Goal: Information Seeking & Learning: Learn about a topic

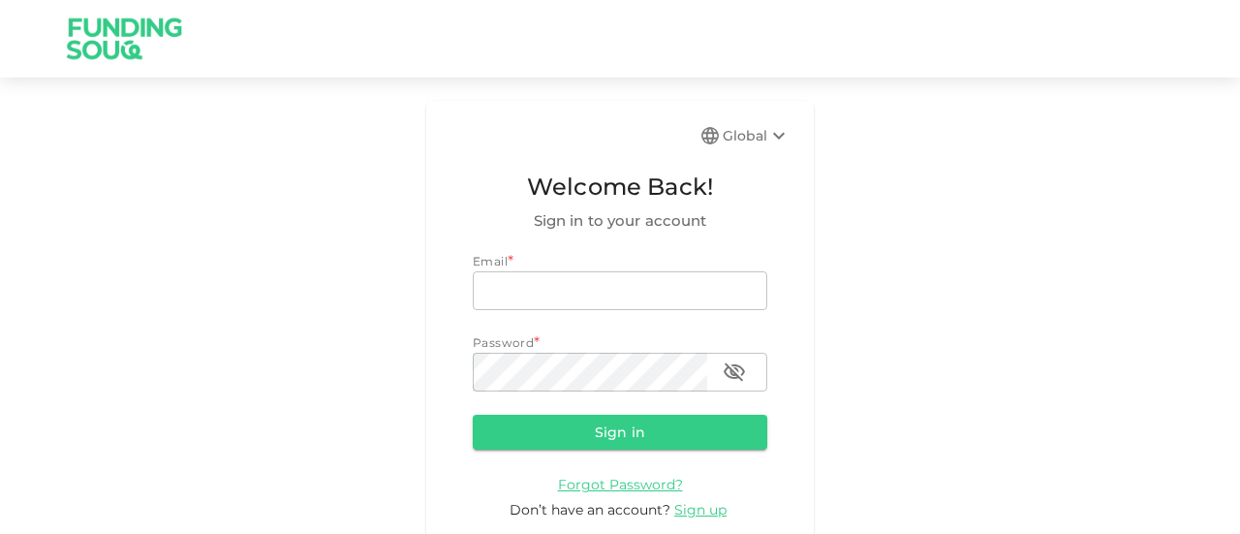
type input "[EMAIL_ADDRESS][DOMAIN_NAME]"
click at [588, 457] on form "Email * email [EMAIL_ADDRESS][DOMAIN_NAME] email Password * password password S…" at bounding box center [620, 386] width 295 height 268
click at [599, 442] on button "Sign in" at bounding box center [620, 432] width 295 height 35
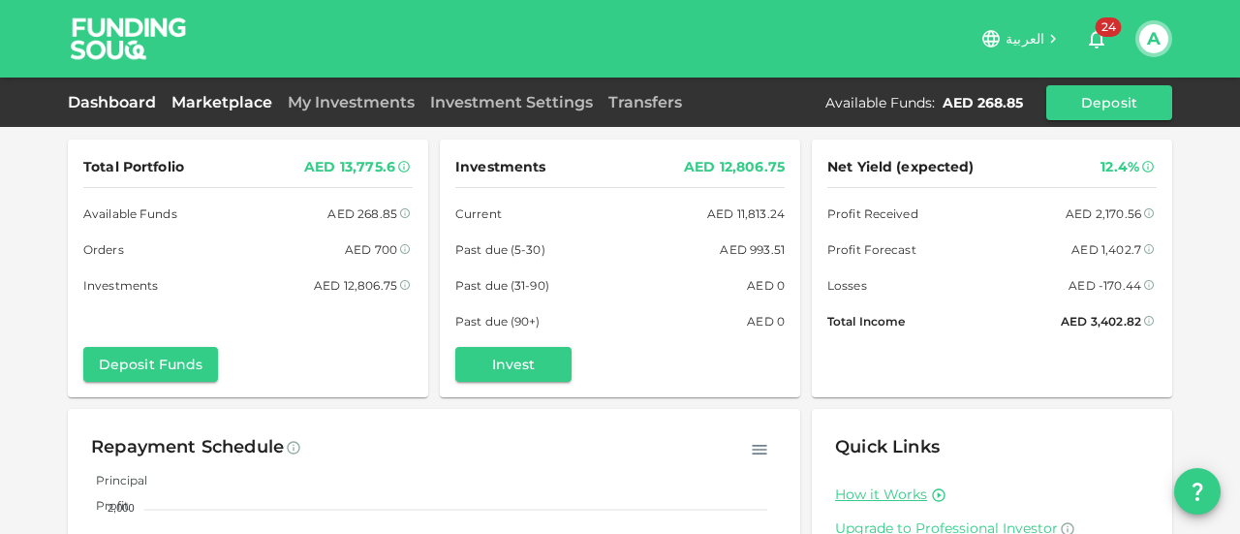
click at [206, 94] on link "Marketplace" at bounding box center [222, 102] width 116 height 18
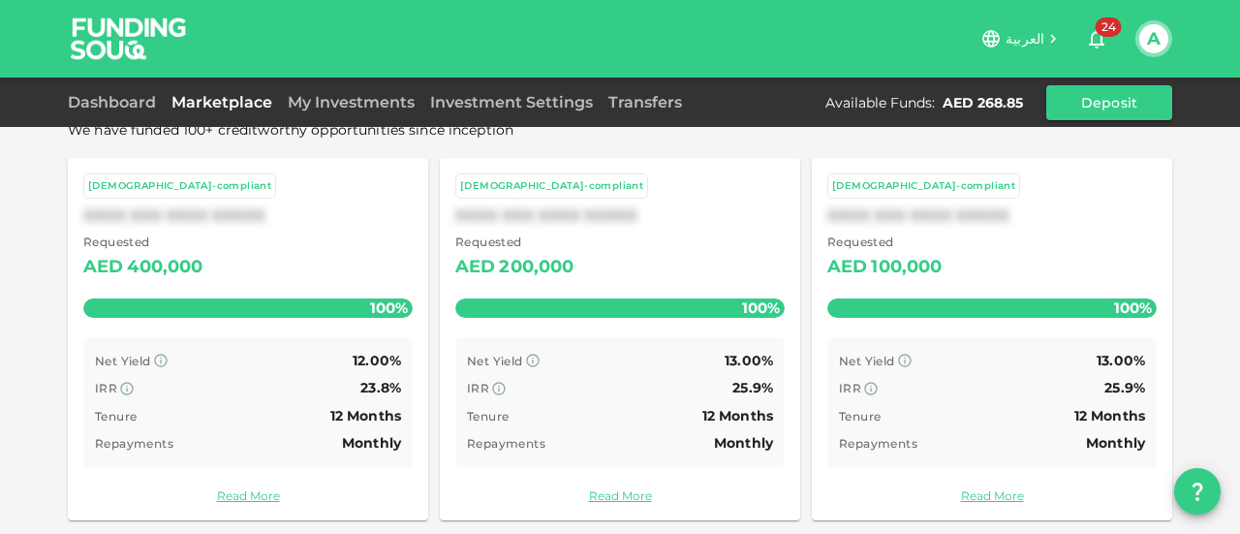
scroll to position [182, 0]
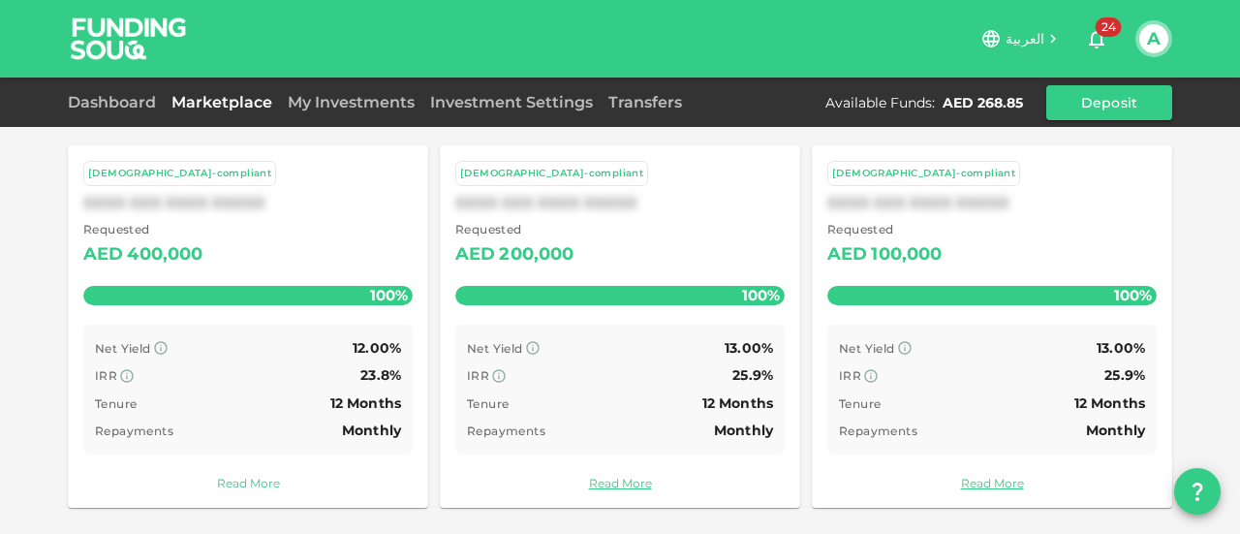
click at [251, 483] on link "Read More" at bounding box center [247, 483] width 329 height 18
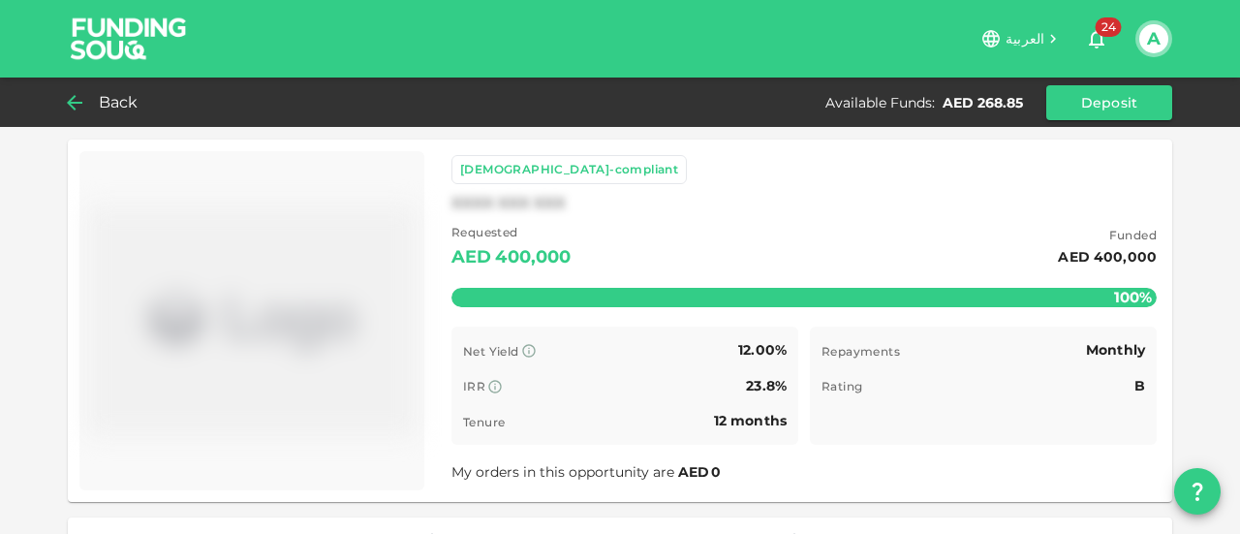
click at [74, 106] on icon at bounding box center [74, 102] width 23 height 23
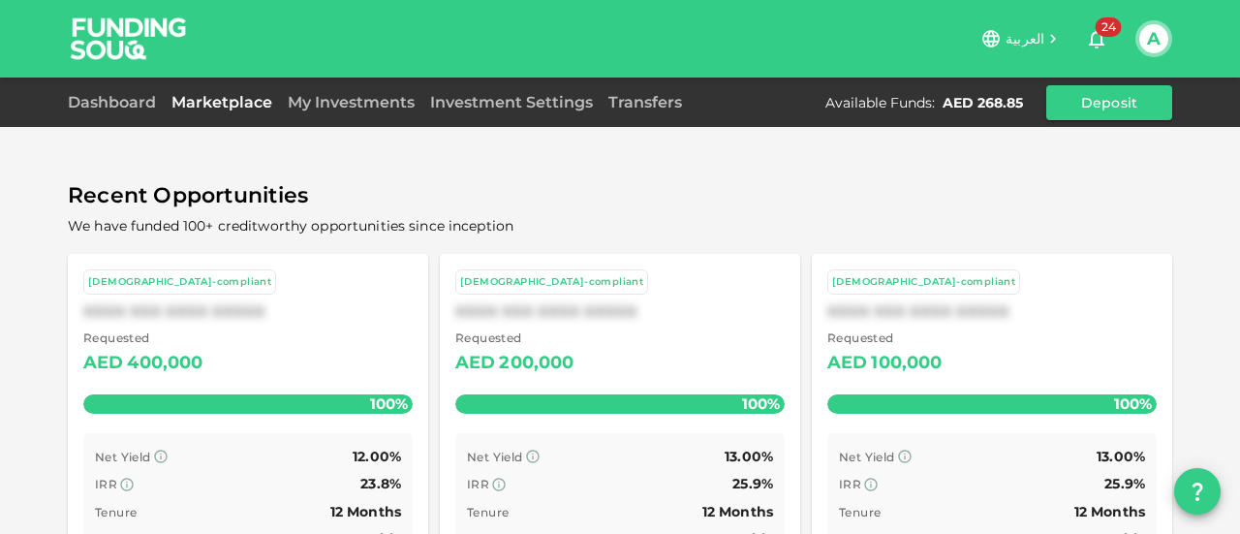
scroll to position [182, 0]
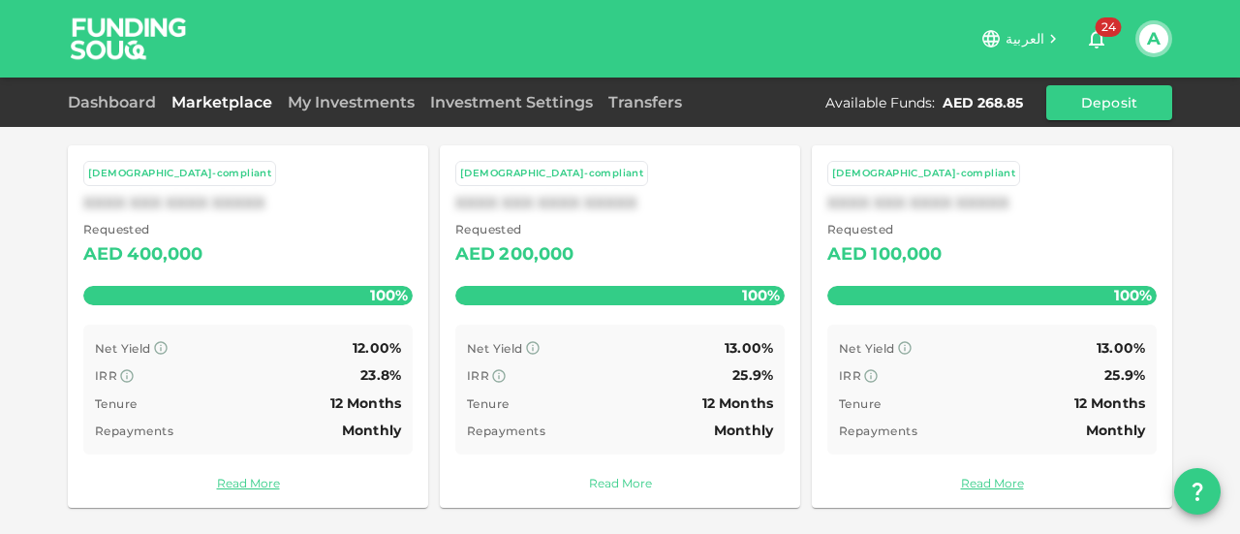
click at [613, 482] on link "Read More" at bounding box center [619, 483] width 329 height 18
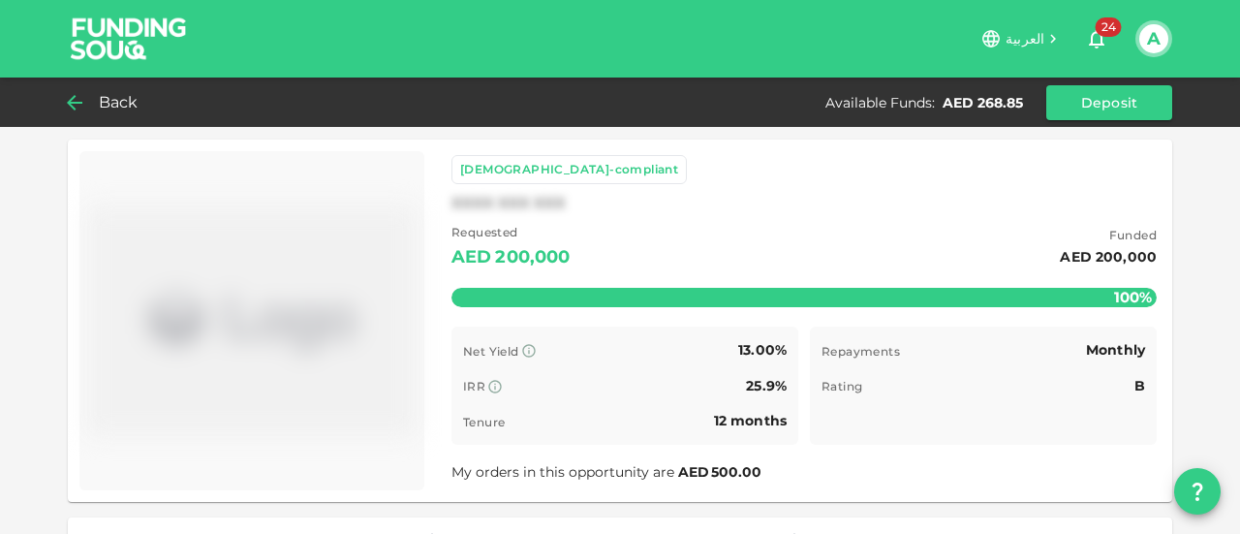
click at [70, 104] on icon at bounding box center [75, 103] width 16 height 16
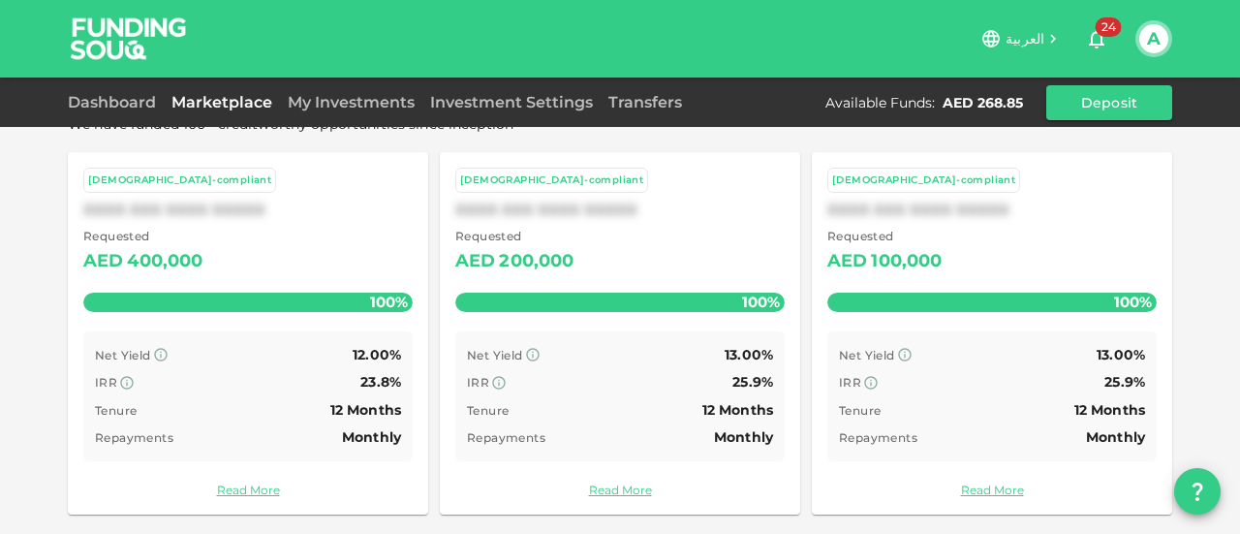
scroll to position [182, 0]
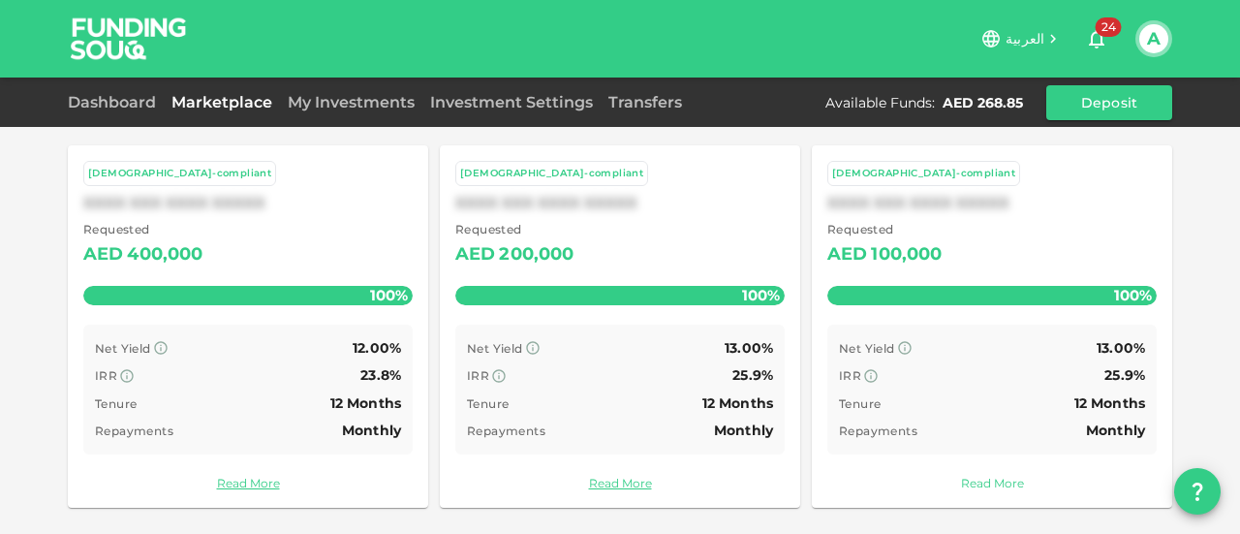
click at [999, 480] on link "Read More" at bounding box center [992, 483] width 329 height 18
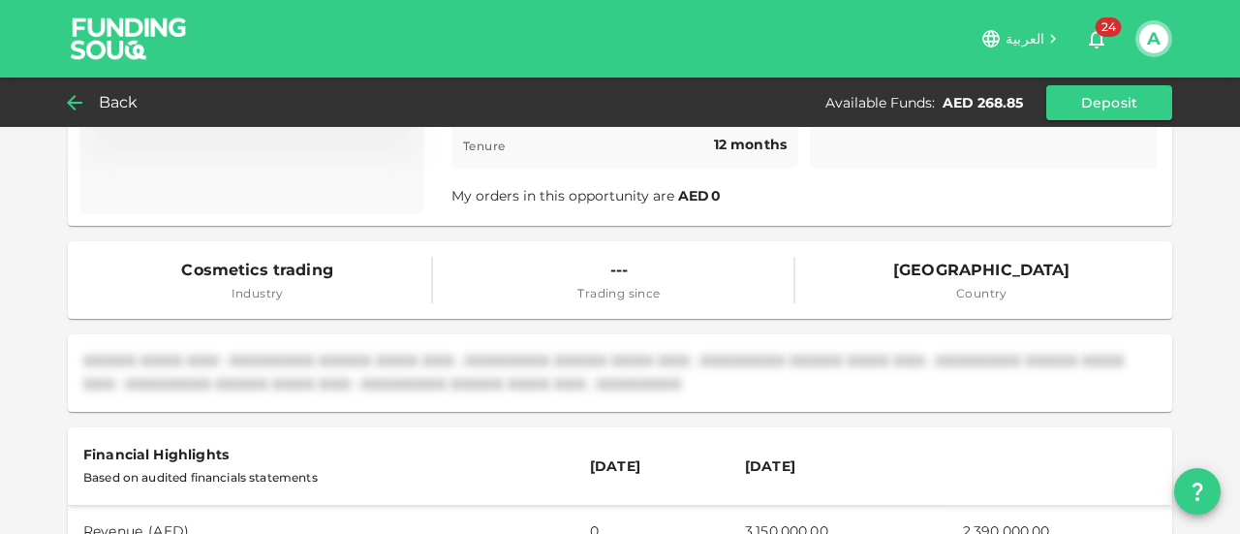
scroll to position [291, 0]
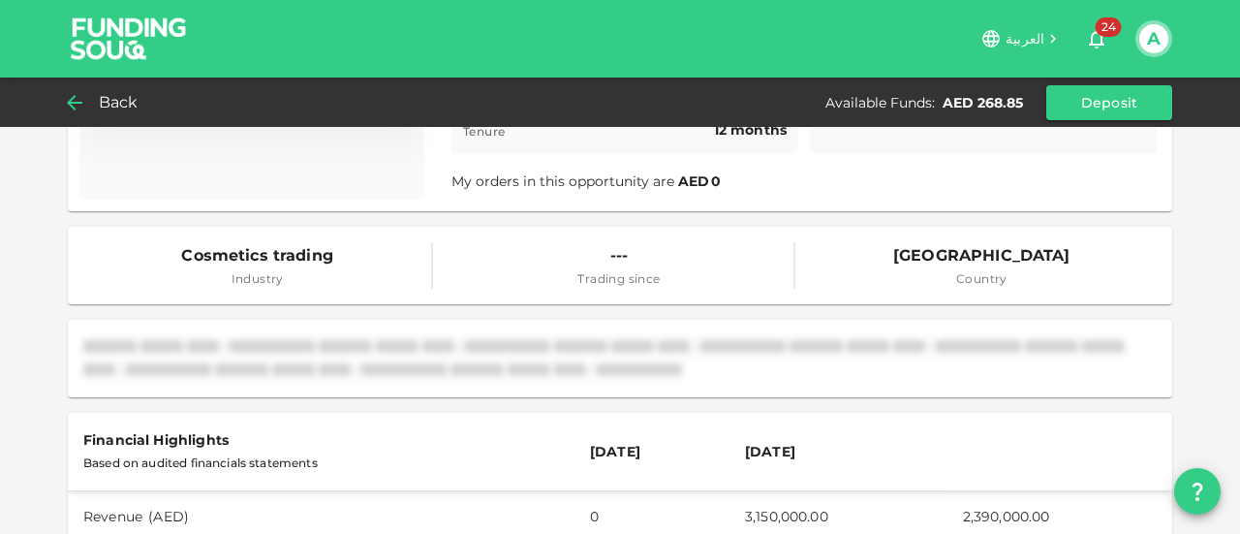
click at [91, 98] on div "Back" at bounding box center [107, 102] width 78 height 27
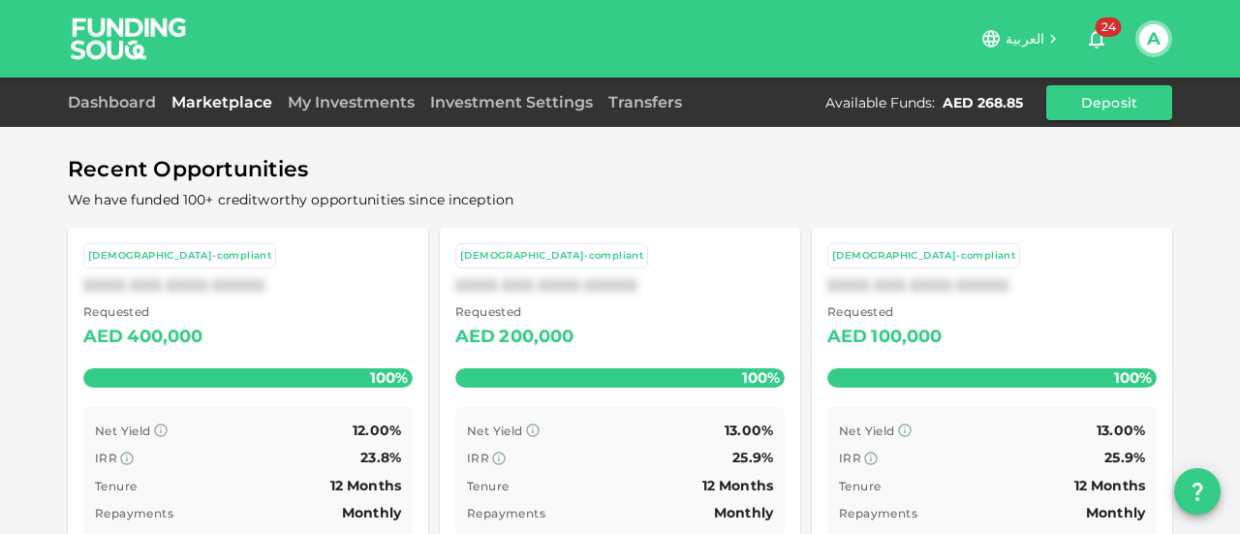
scroll to position [182, 0]
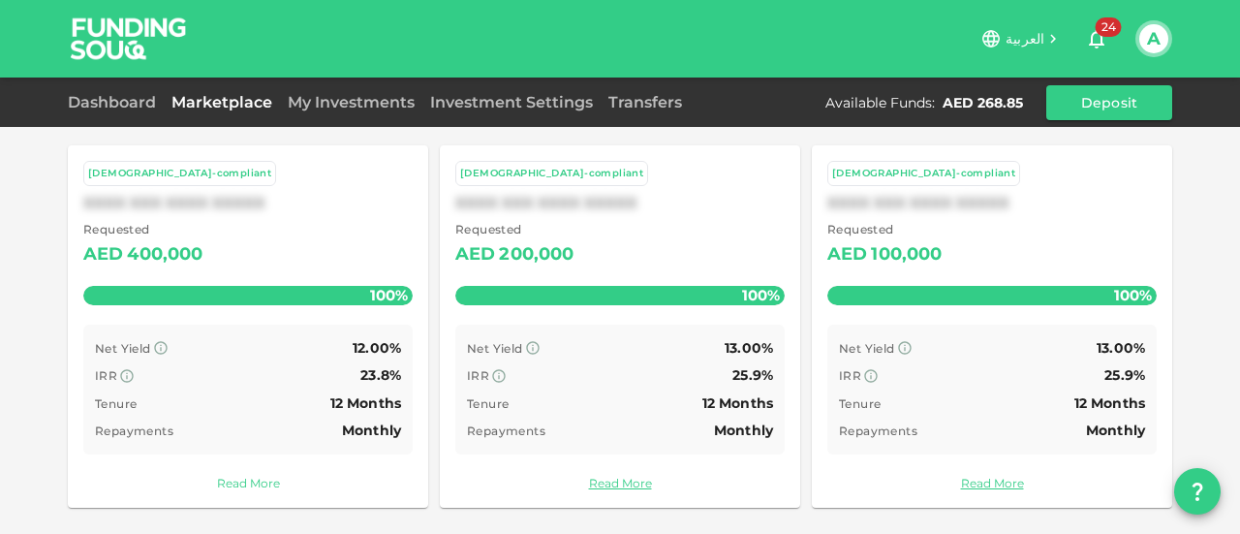
click at [250, 484] on link "Read More" at bounding box center [247, 483] width 329 height 18
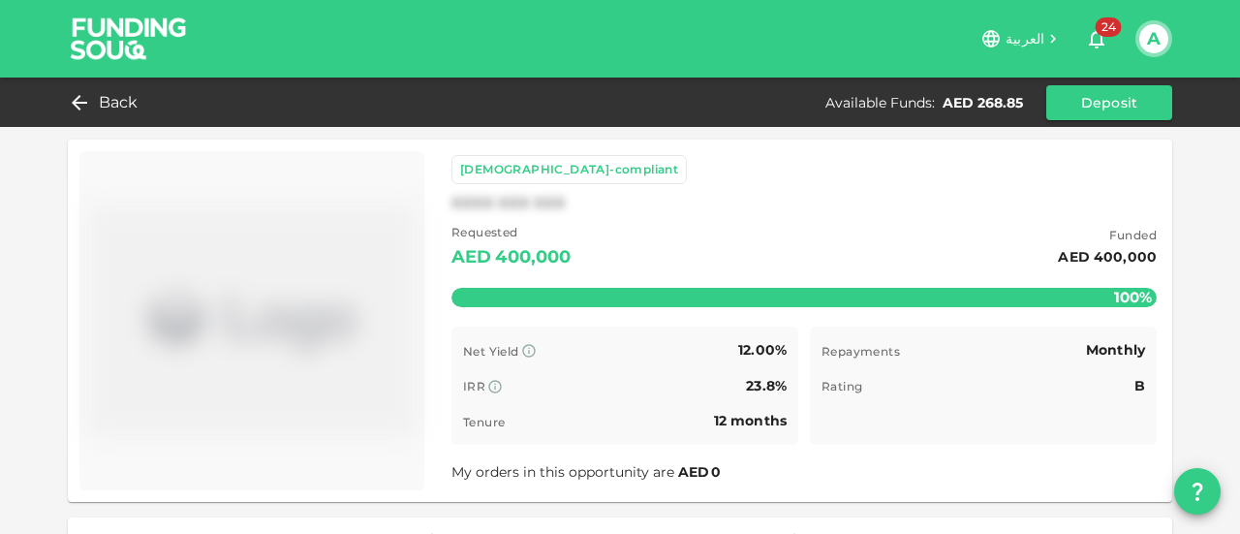
click at [45, 78] on div "Back Available Funds : AED 268.85 Deposit" at bounding box center [620, 102] width 1240 height 49
click at [74, 99] on icon at bounding box center [74, 102] width 23 height 23
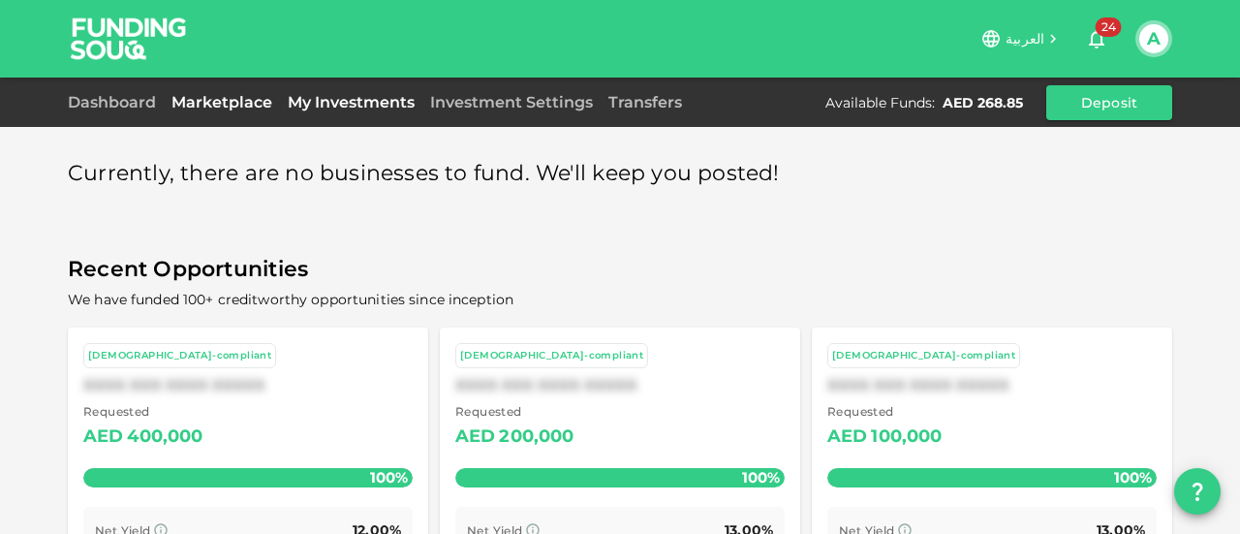
click at [363, 103] on link "My Investments" at bounding box center [351, 102] width 142 height 18
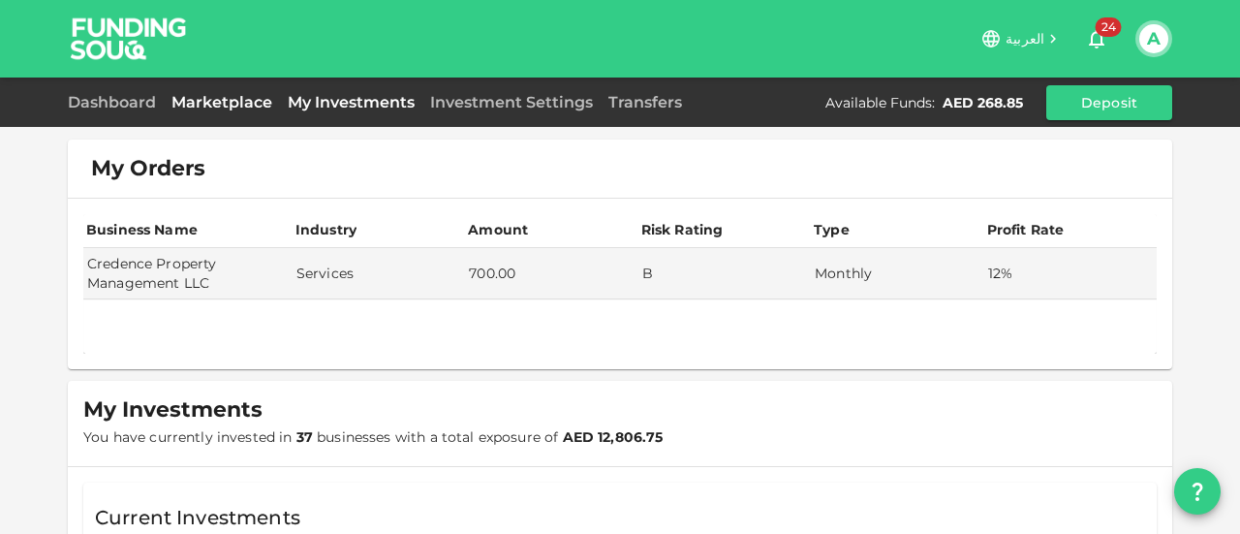
click at [235, 108] on link "Marketplace" at bounding box center [222, 102] width 116 height 18
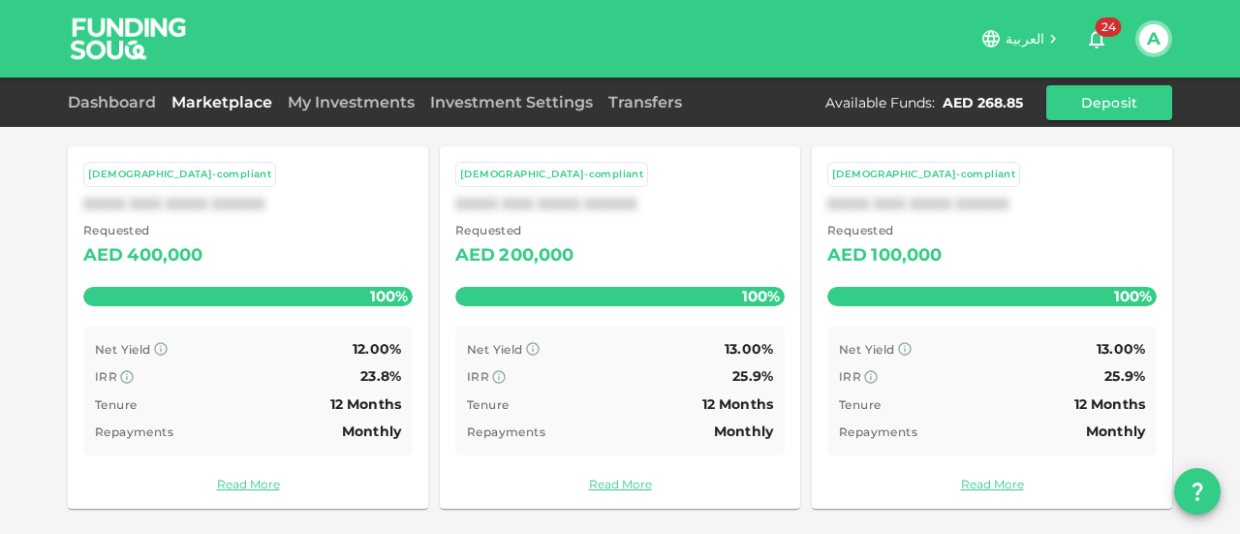
scroll to position [182, 0]
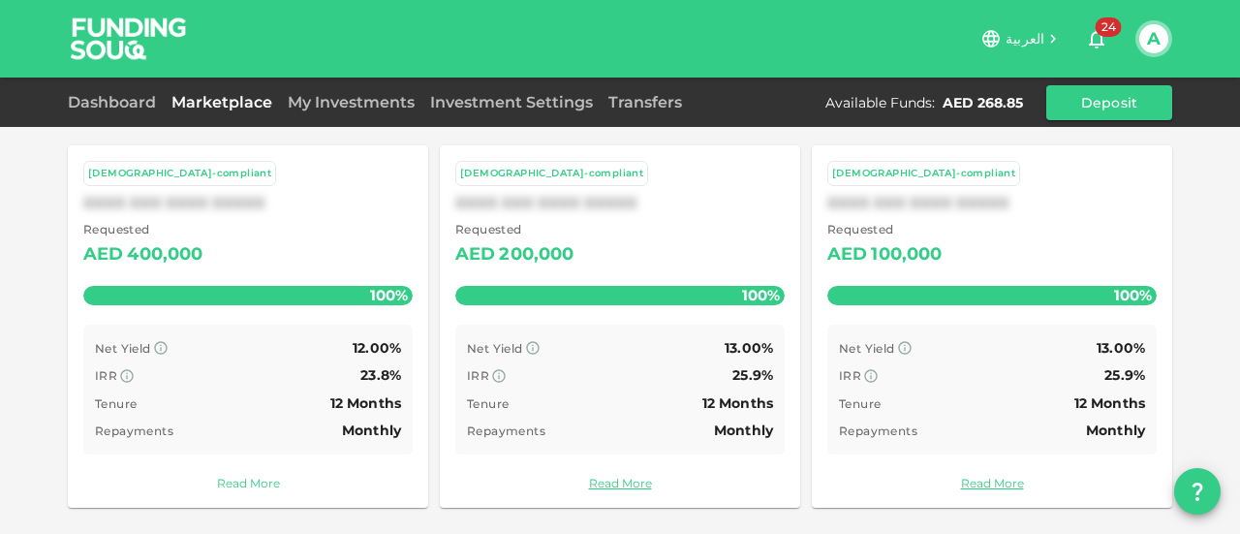
click at [244, 478] on link "Read More" at bounding box center [247, 483] width 329 height 18
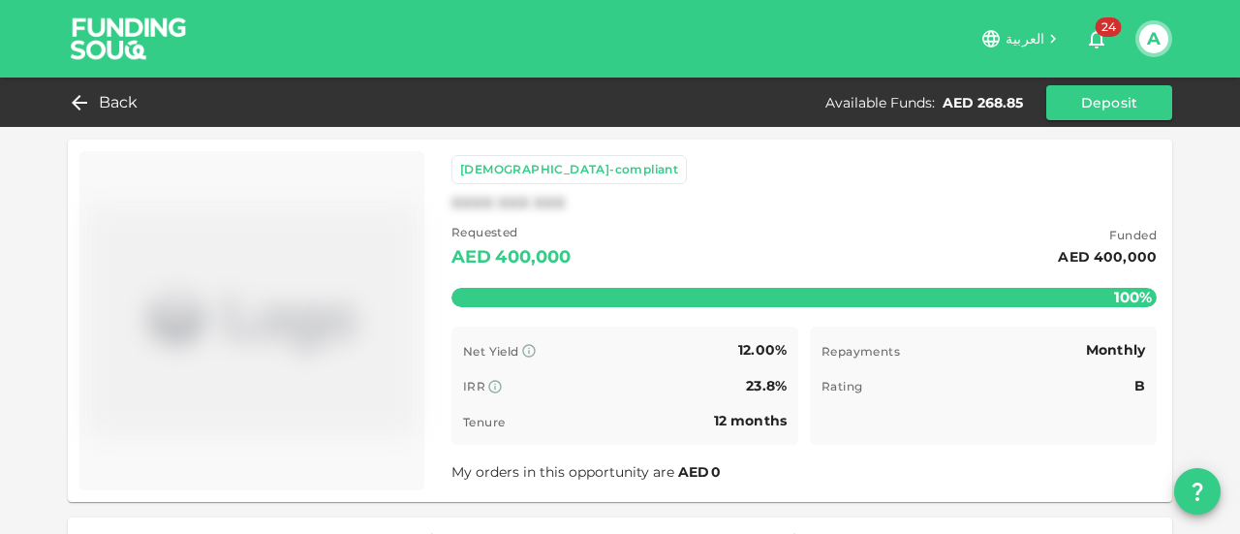
click at [475, 187] on div "[DEMOGRAPHIC_DATA]-compliant XXXX XXX XXX Requested AED 400,000 Funded AED 400,…" at bounding box center [804, 319] width 705 height 329
click at [485, 170] on div "[DEMOGRAPHIC_DATA]-compliant" at bounding box center [569, 169] width 218 height 19
click at [485, 230] on span "Requested" at bounding box center [512, 232] width 120 height 19
click at [480, 253] on div "Remaining : AED 0" at bounding box center [804, 280] width 705 height 77
click at [475, 323] on div "[DEMOGRAPHIC_DATA]-compliant XXXX XXX XXX Requested AED 400,000 Funded AED 400,…" at bounding box center [804, 319] width 705 height 329
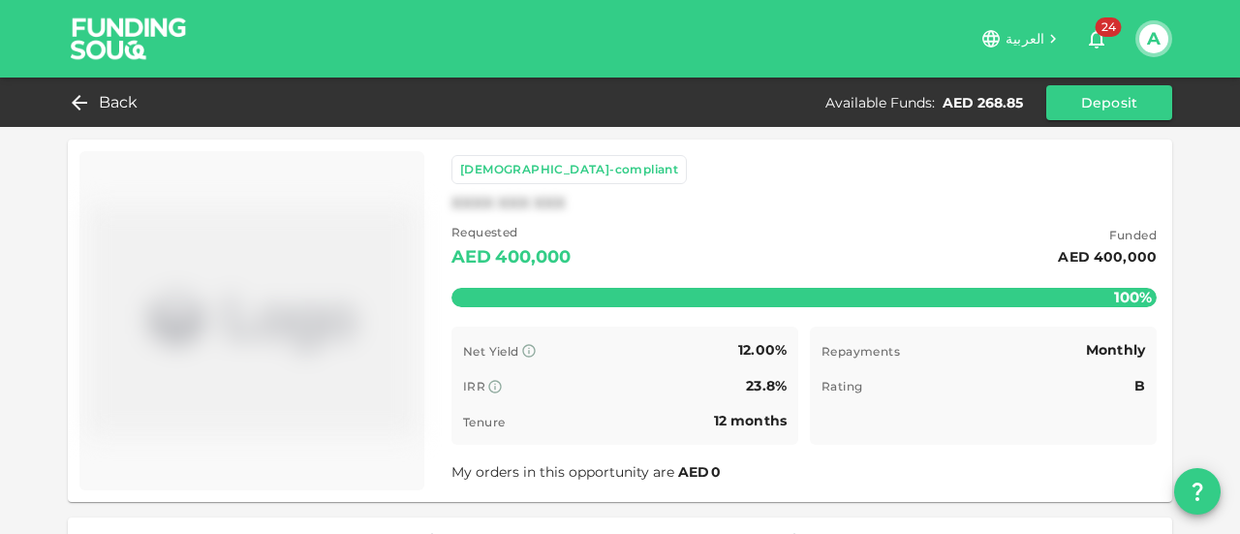
click at [475, 360] on div "Net Yield" at bounding box center [501, 350] width 76 height 23
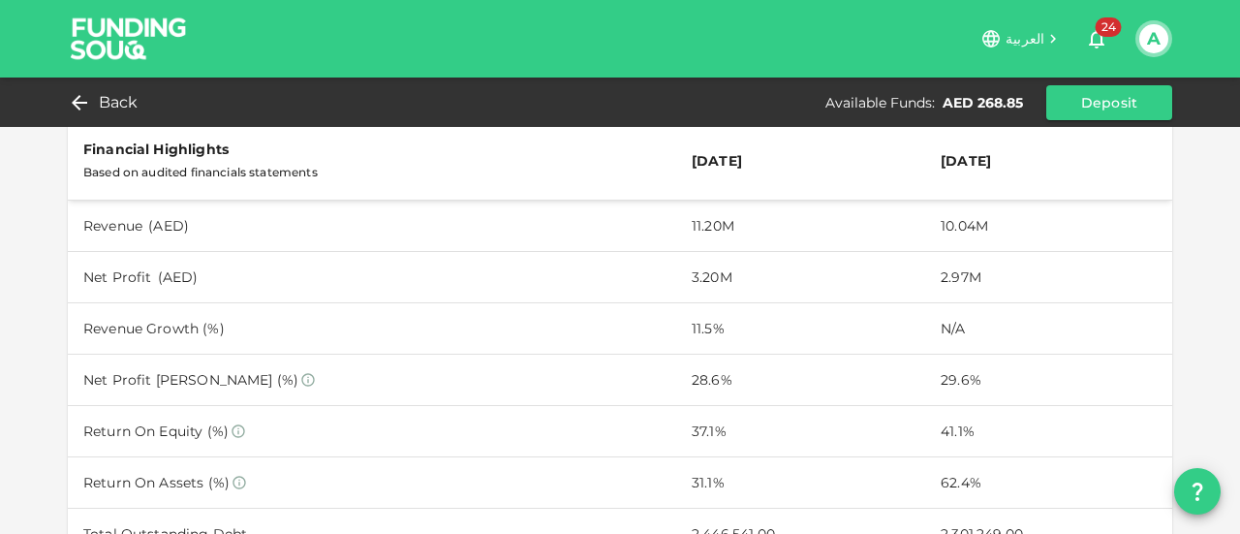
scroll to position [291, 0]
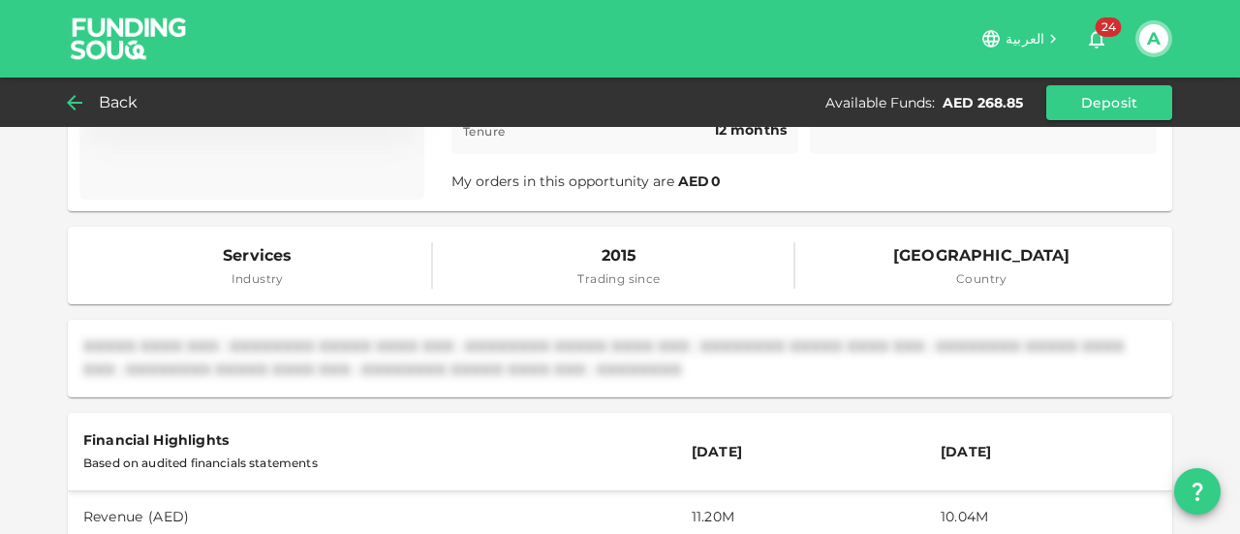
click at [79, 105] on icon at bounding box center [74, 102] width 23 height 23
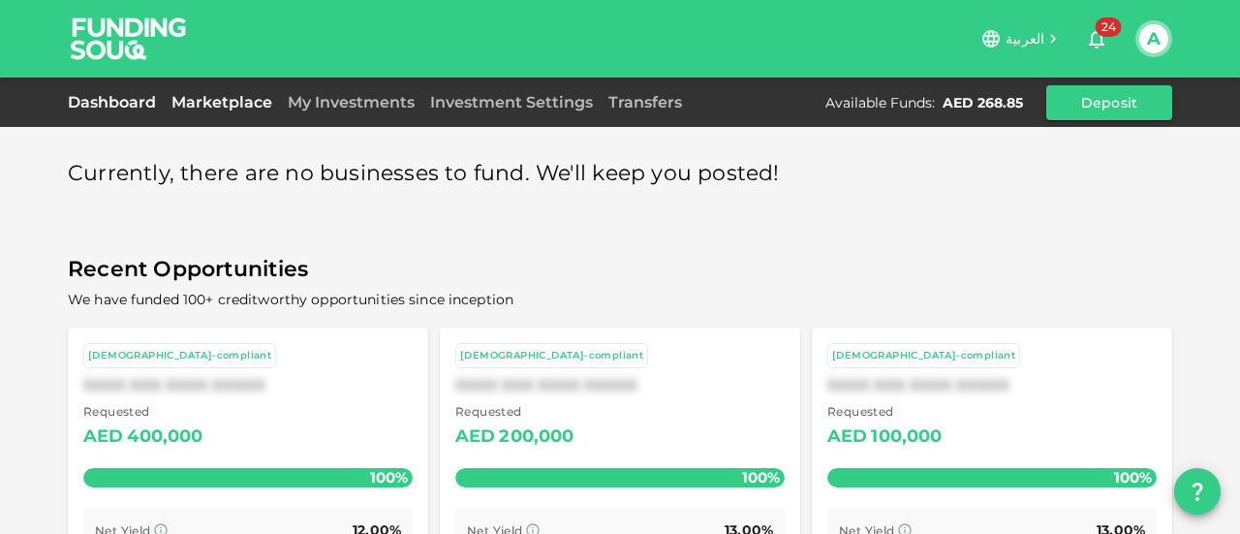
click at [143, 106] on link "Dashboard" at bounding box center [116, 102] width 96 height 18
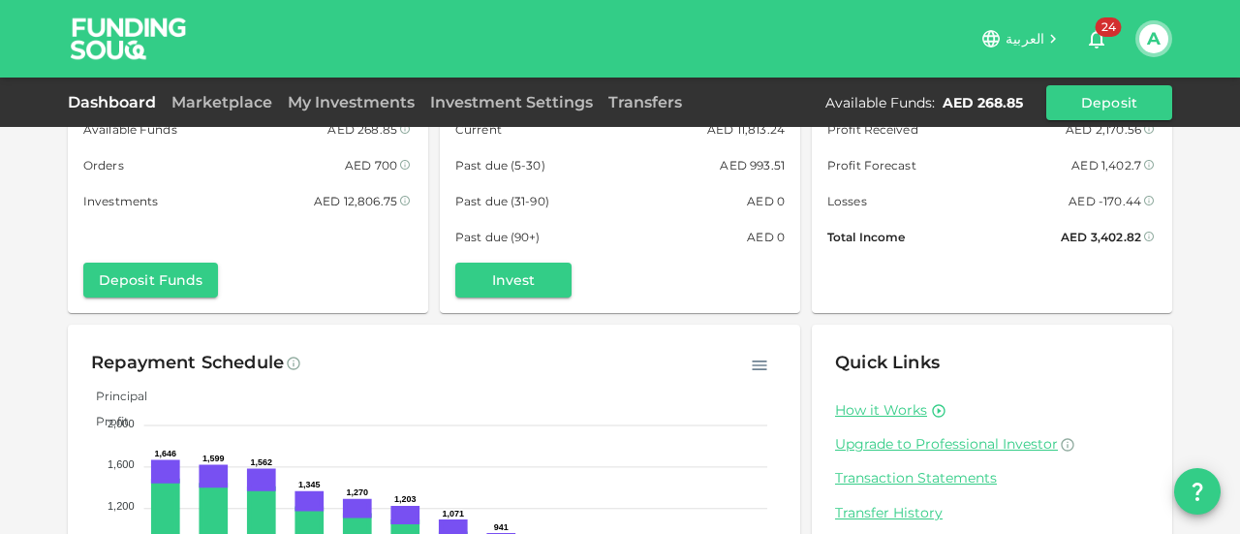
scroll to position [267, 0]
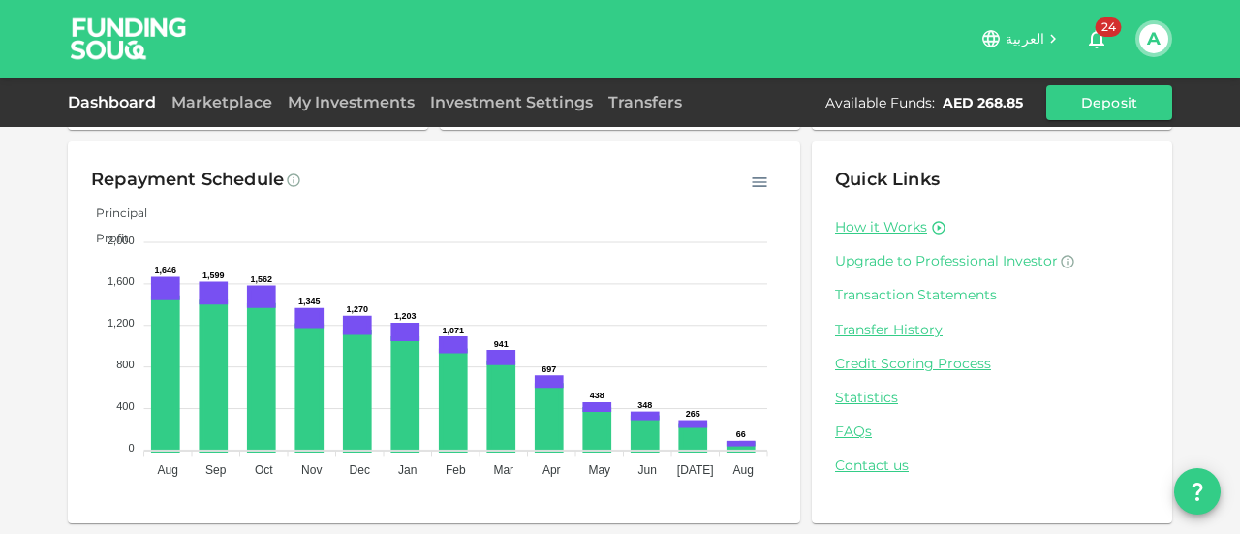
click at [952, 298] on link "Transaction Statements" at bounding box center [992, 295] width 314 height 18
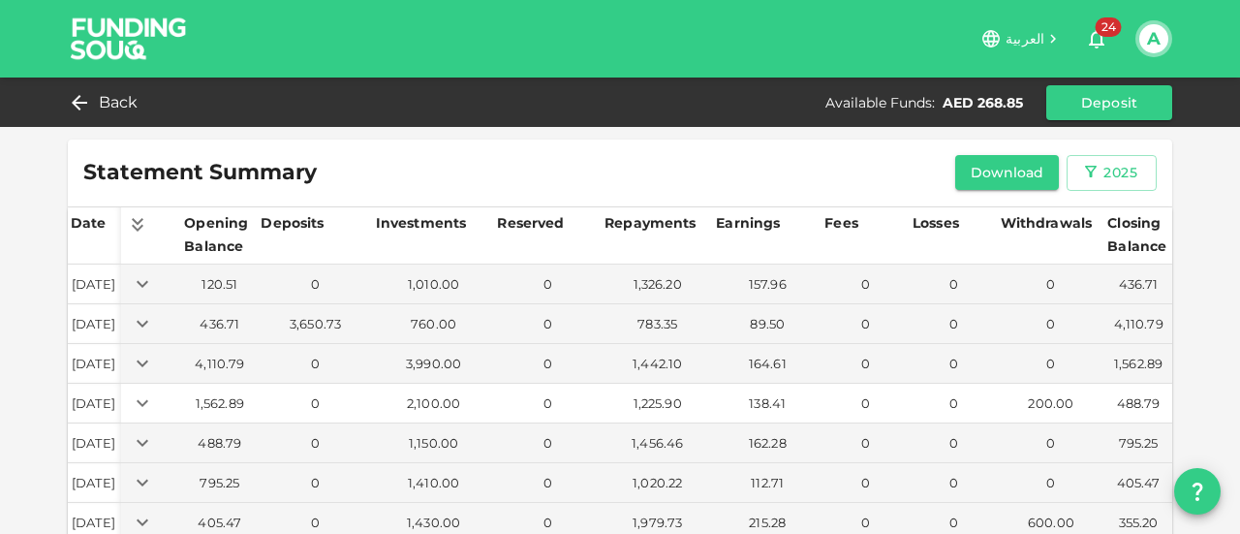
scroll to position [149, 0]
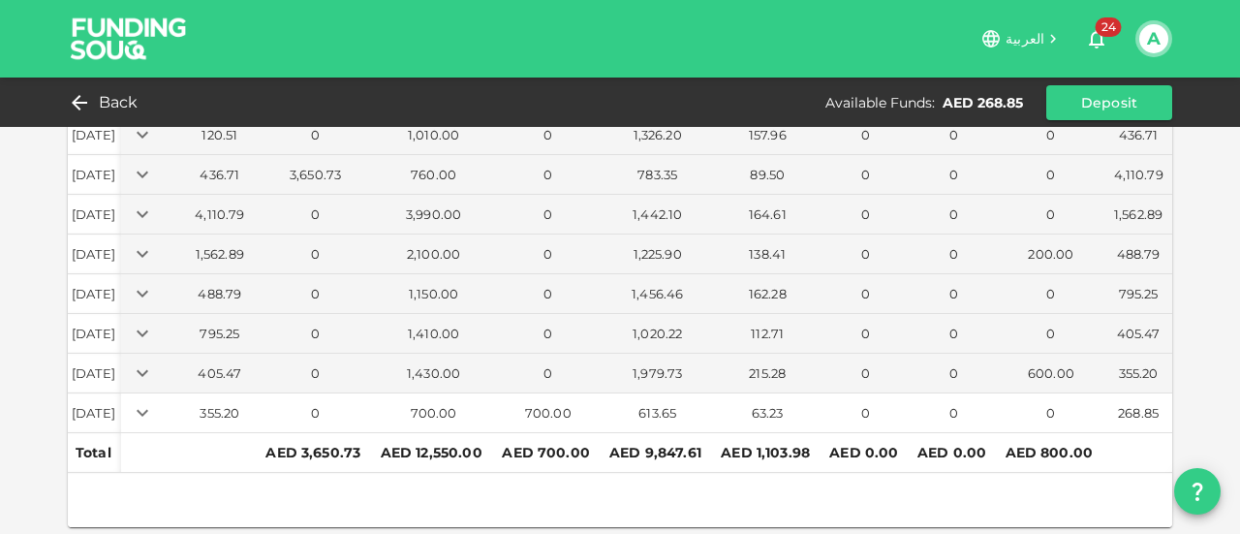
click at [542, 409] on div "700.00" at bounding box center [548, 413] width 100 height 18
